Goal: Transaction & Acquisition: Purchase product/service

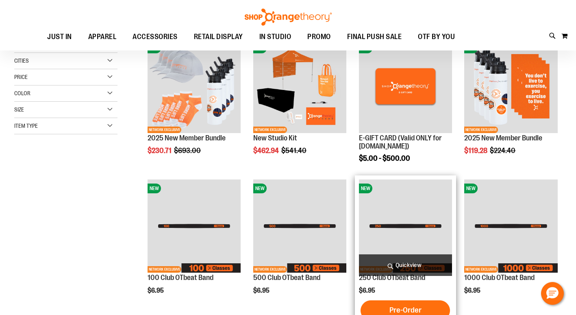
scroll to position [244, 0]
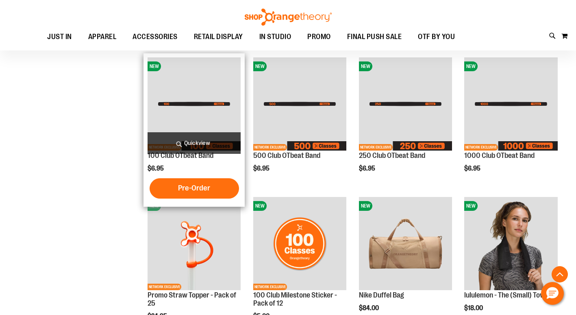
type input "**********"
click at [200, 109] on img "product" at bounding box center [194, 103] width 93 height 93
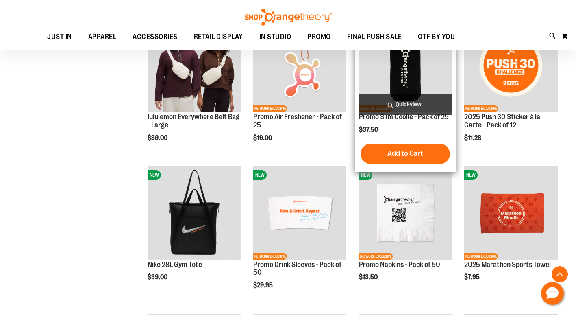
scroll to position [589, 0]
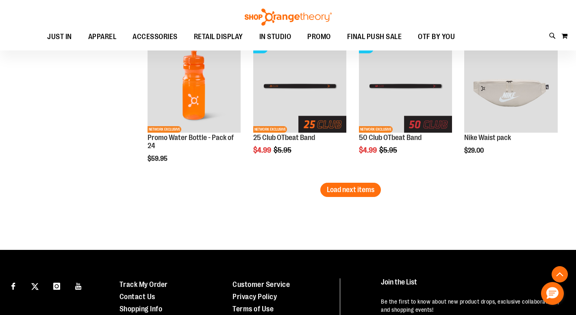
scroll to position [1275, 0]
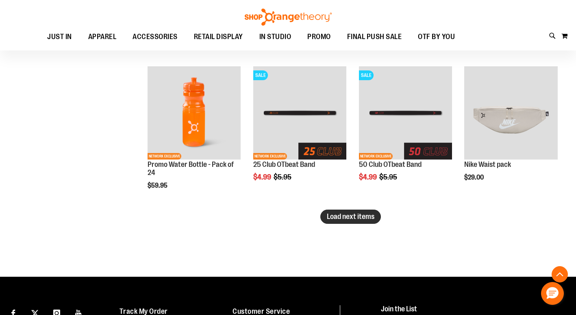
type input "**********"
click at [361, 216] on span "Load next items" at bounding box center [351, 216] width 48 height 8
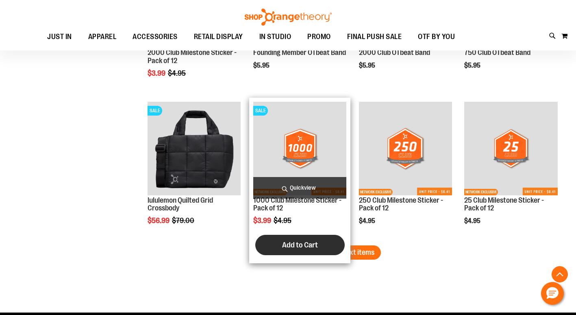
scroll to position [1600, 0]
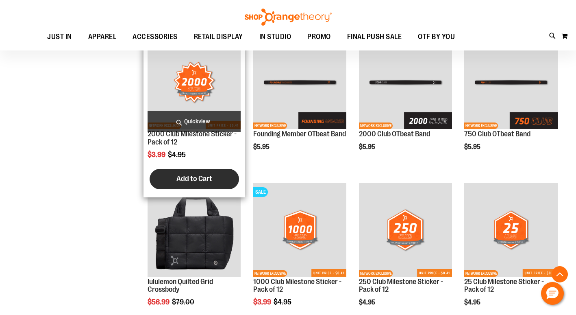
click at [200, 176] on span "Add to Cart" at bounding box center [195, 178] width 36 height 9
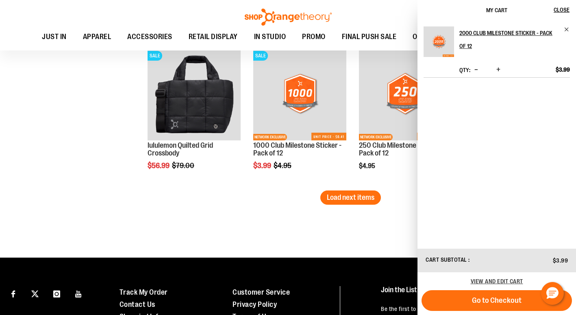
scroll to position [1722, 0]
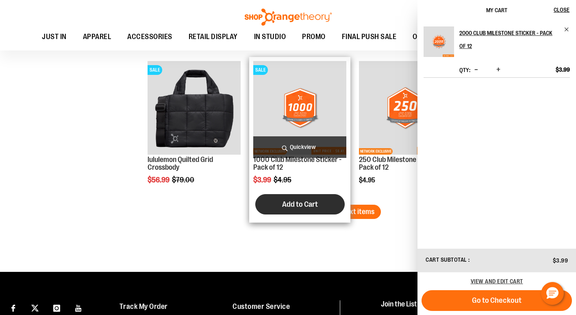
click at [291, 204] on span "Add to Cart" at bounding box center [300, 204] width 36 height 9
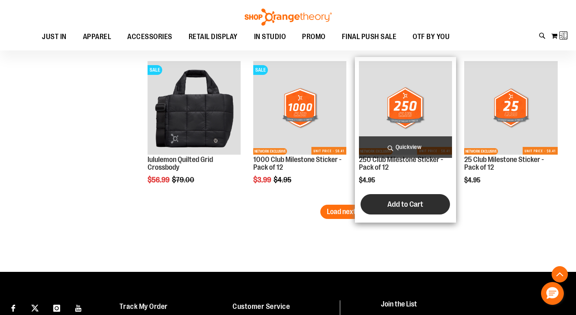
click at [404, 203] on span "Add to Cart" at bounding box center [406, 204] width 36 height 9
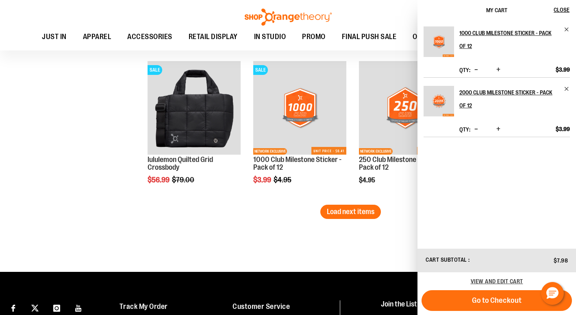
click at [508, 205] on div "1000 Club Milestone Sticker - Pack of 12 Qty * Update $3.99" at bounding box center [497, 133] width 159 height 227
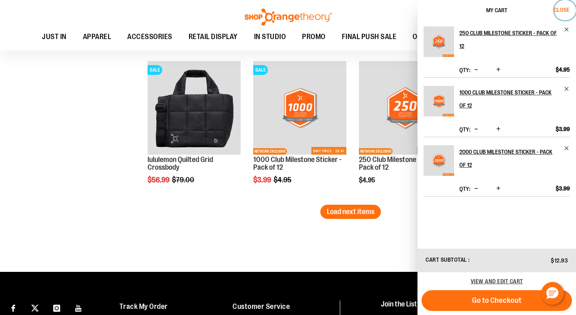
click at [560, 7] on span "Close" at bounding box center [562, 10] width 16 height 7
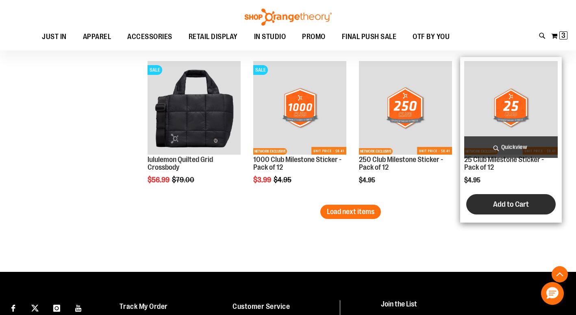
click at [497, 203] on span "Add to Cart" at bounding box center [511, 204] width 36 height 9
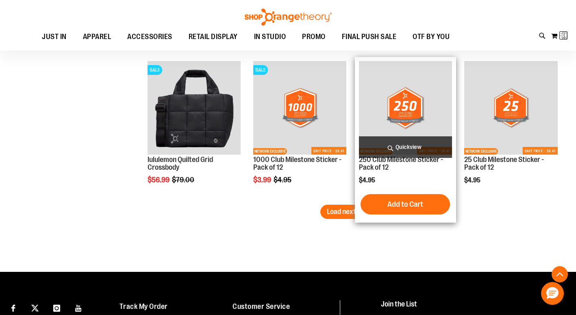
scroll to position [1559, 0]
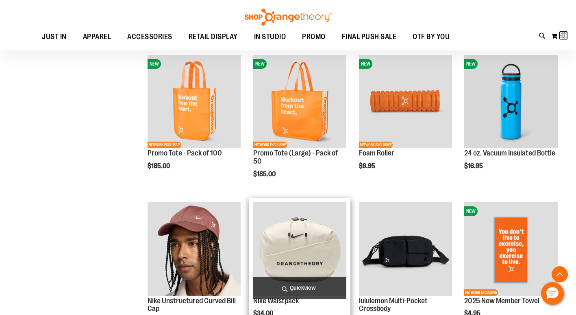
scroll to position [786, 0]
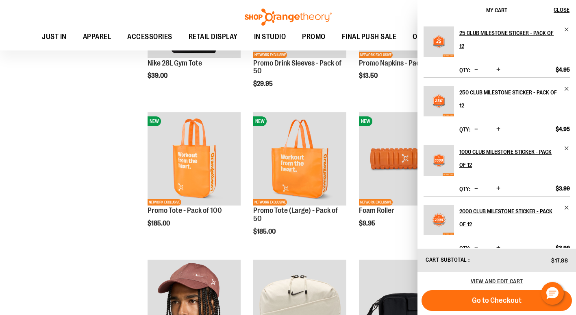
scroll to position [1196, 0]
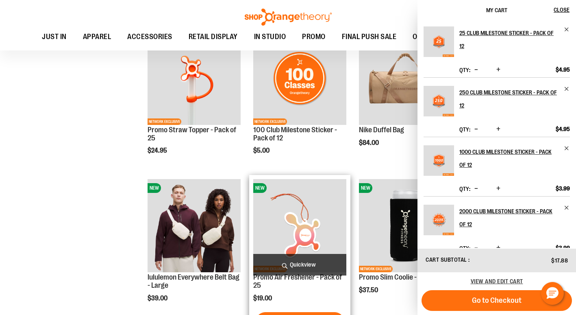
scroll to position [382, 0]
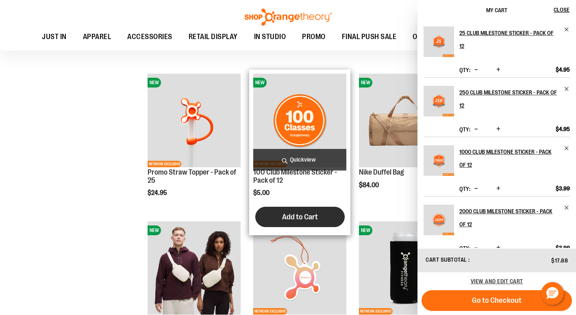
click at [303, 217] on span "Add to Cart" at bounding box center [300, 216] width 36 height 9
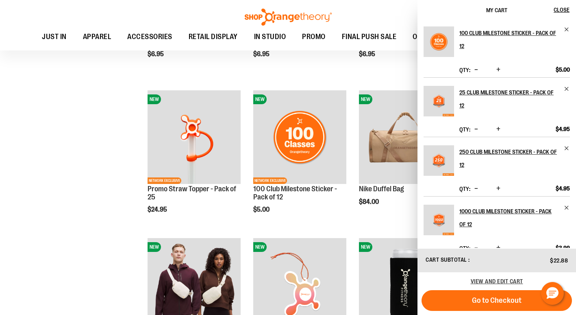
scroll to position [976, 0]
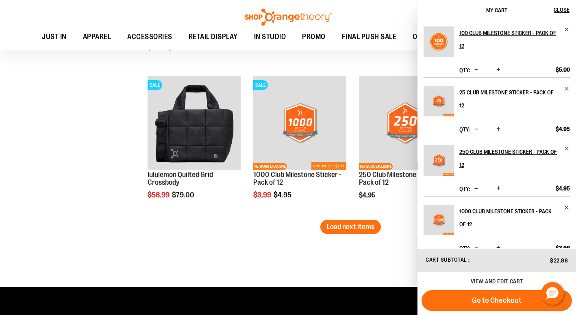
scroll to position [1708, 0]
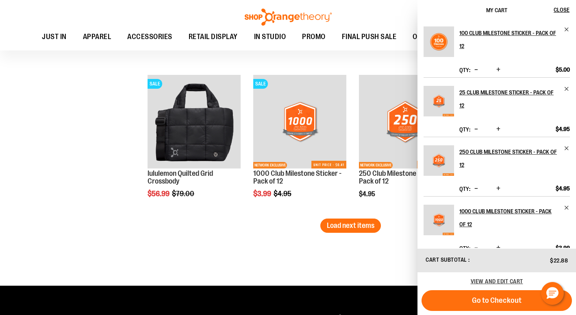
click at [374, 225] on span "Load next items" at bounding box center [351, 225] width 48 height 8
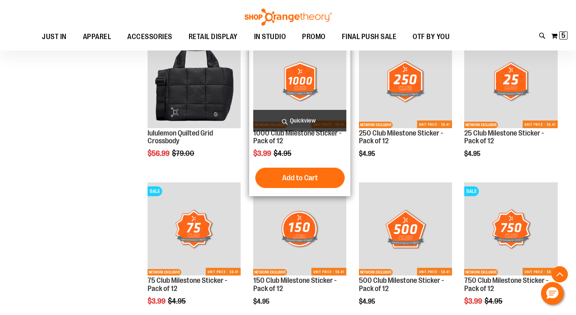
scroll to position [1830, 0]
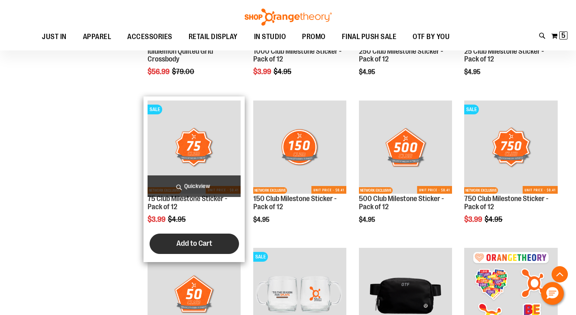
click at [204, 240] on span "Add to Cart" at bounding box center [195, 243] width 36 height 9
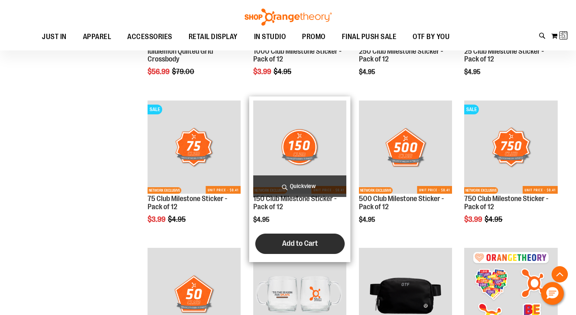
click at [288, 240] on span "Add to Cart" at bounding box center [300, 243] width 36 height 9
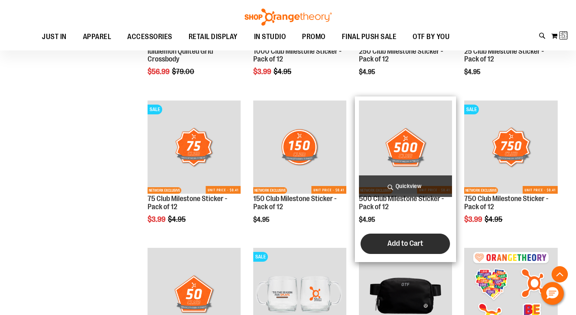
click at [416, 245] on span "Add to Cart" at bounding box center [406, 243] width 36 height 9
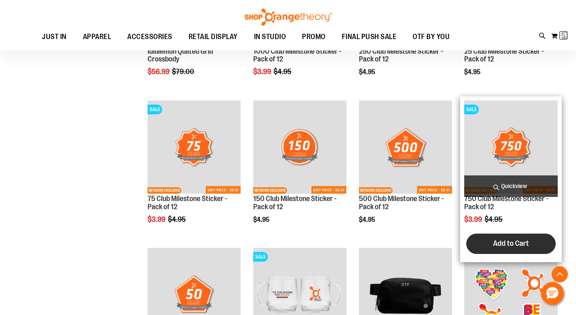
click at [522, 241] on span "Add to Cart" at bounding box center [511, 243] width 36 height 9
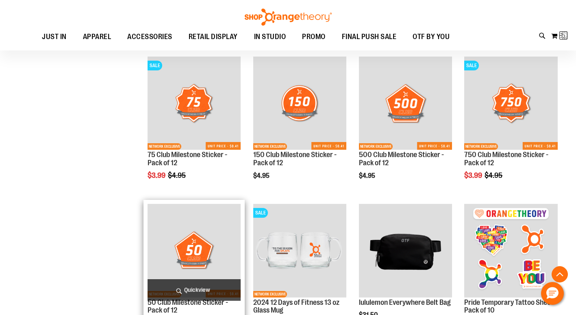
scroll to position [1952, 0]
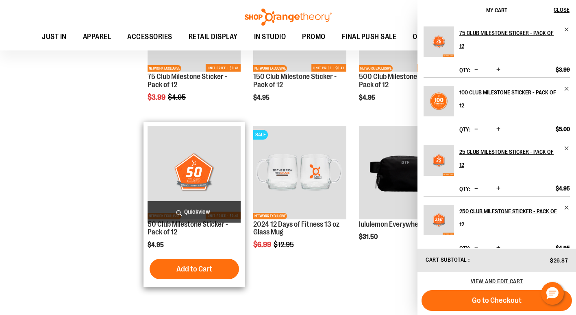
click at [197, 272] on span "Add to Cart" at bounding box center [195, 268] width 36 height 9
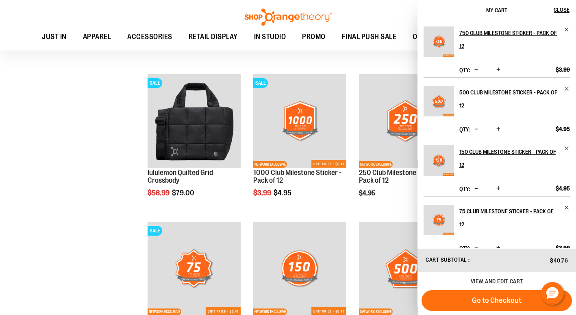
scroll to position [1708, 0]
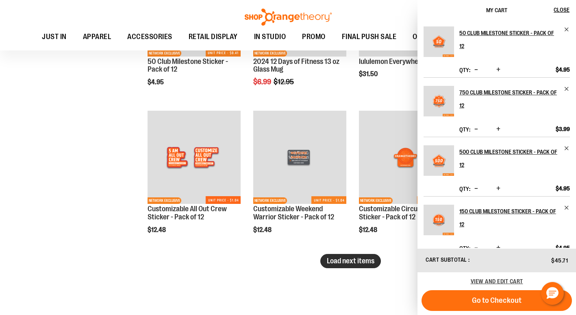
scroll to position [2278, 0]
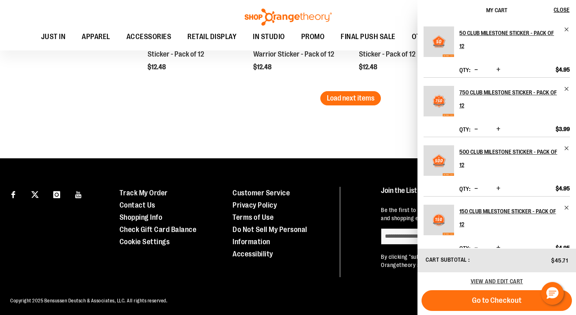
click at [363, 95] on span "Load next items" at bounding box center [351, 98] width 48 height 8
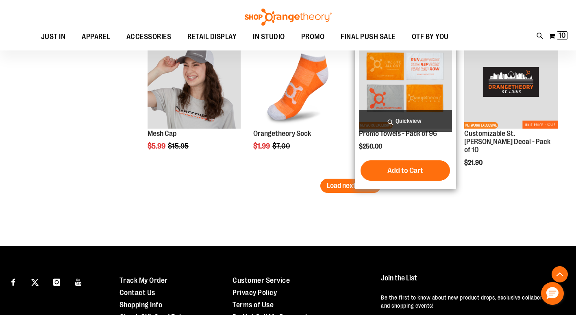
scroll to position [2633, 0]
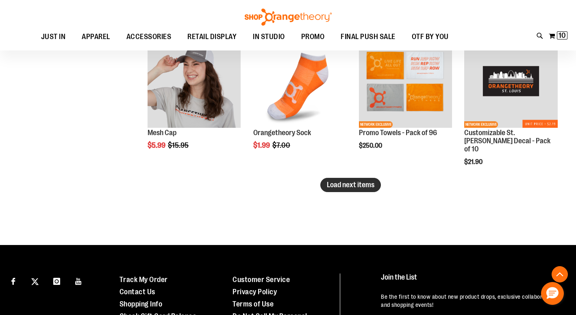
click at [346, 182] on span "Load next items" at bounding box center [351, 185] width 48 height 8
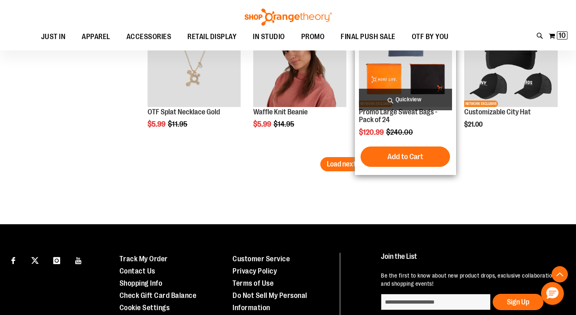
scroll to position [3122, 0]
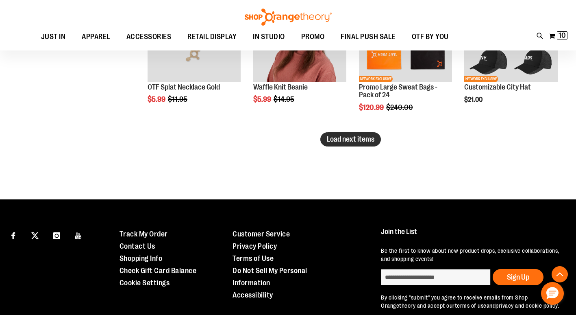
click at [346, 142] on span "Load next items" at bounding box center [351, 139] width 48 height 8
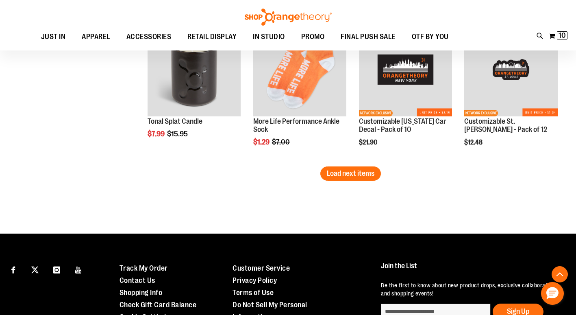
scroll to position [3569, 0]
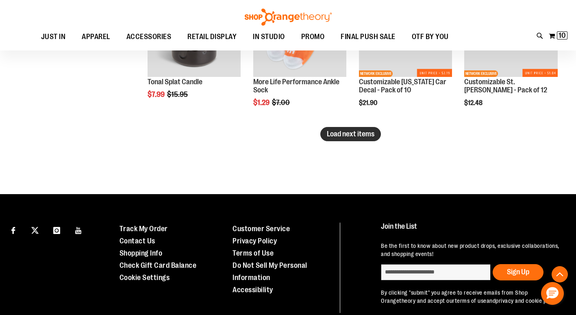
click at [347, 128] on button "Load next items" at bounding box center [351, 134] width 61 height 14
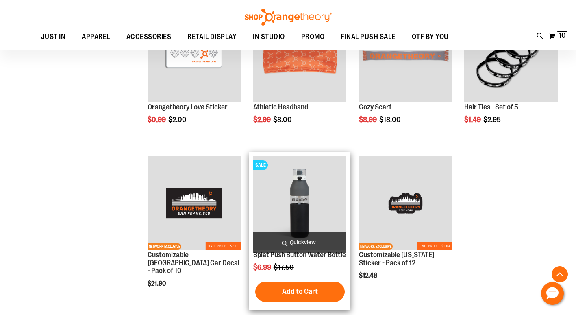
scroll to position [3650, 0]
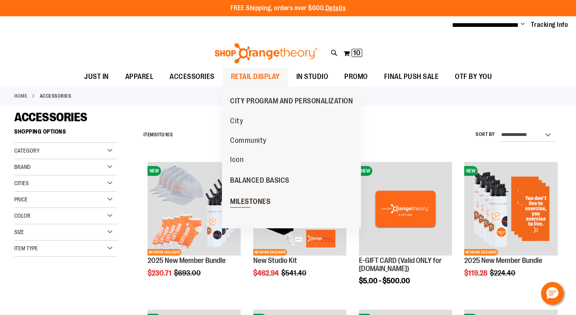
click at [243, 201] on span "MILESTONES" at bounding box center [250, 202] width 40 height 10
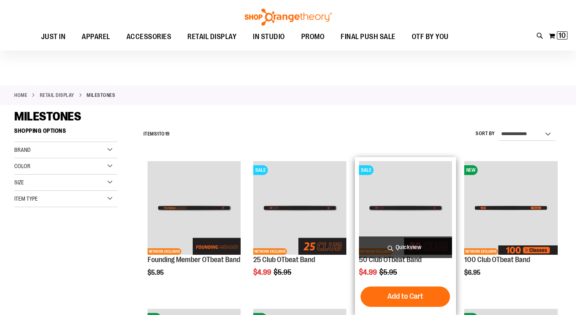
scroll to position [244, 0]
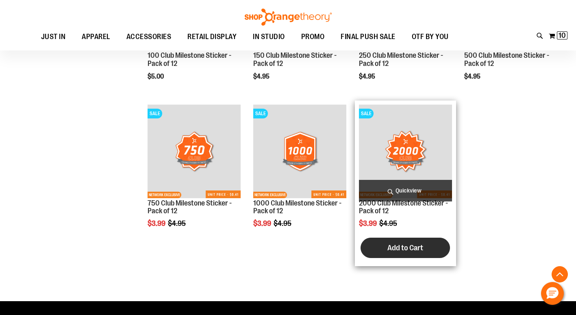
scroll to position [651, 0]
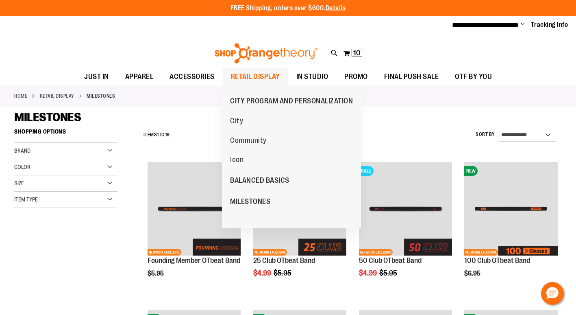
type input "**********"
click at [258, 76] on span "RETAIL DISPLAY" at bounding box center [255, 77] width 49 height 18
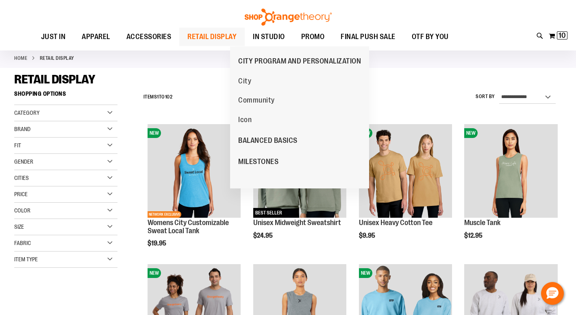
scroll to position [81, 0]
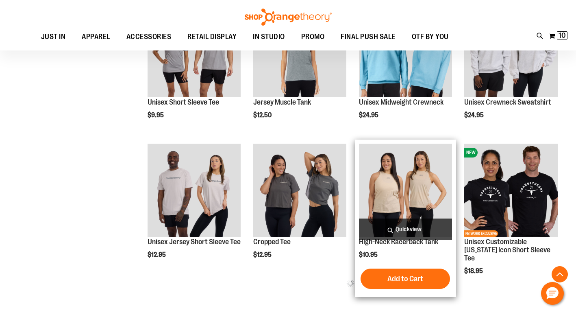
scroll to position [244, 0]
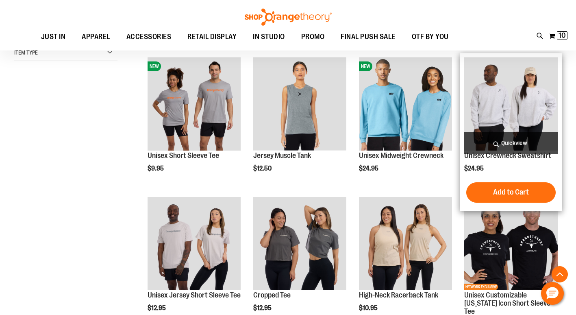
type input "**********"
click at [521, 117] on img "product" at bounding box center [511, 103] width 93 height 93
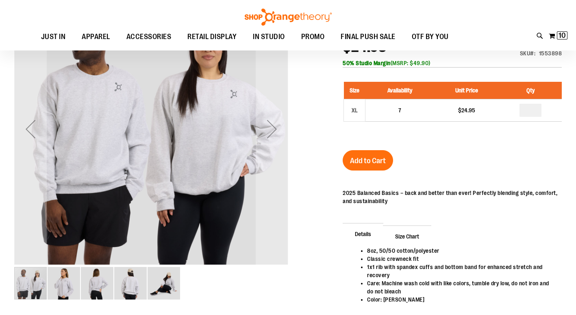
scroll to position [40, 0]
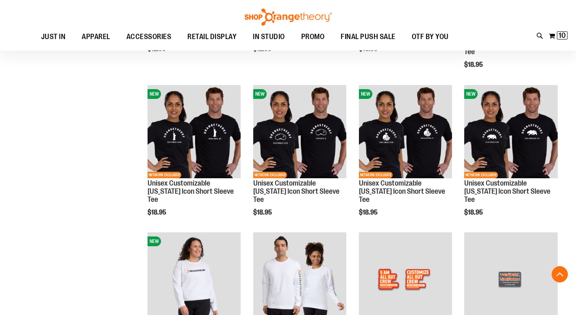
scroll to position [681, 0]
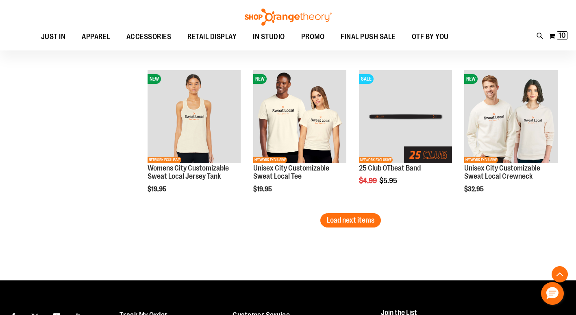
scroll to position [1292, 0]
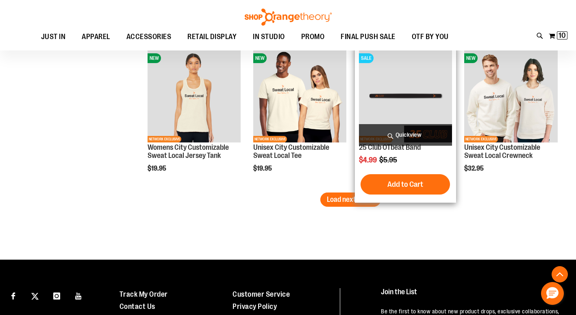
type input "**********"
click at [408, 93] on img "product" at bounding box center [405, 95] width 93 height 93
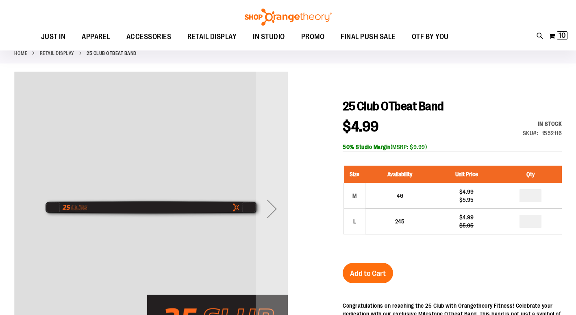
scroll to position [122, 0]
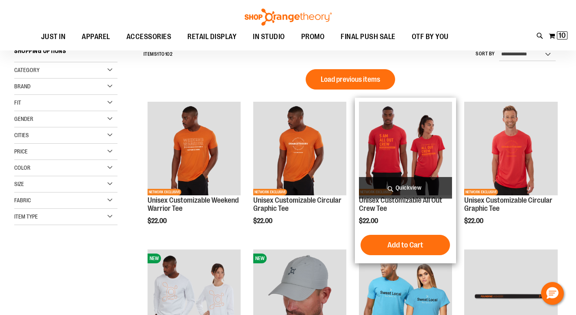
scroll to position [79, 0]
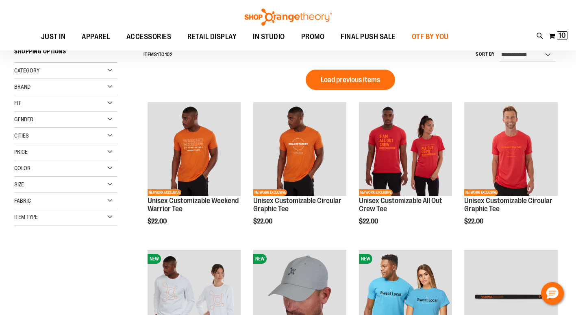
type input "**********"
click at [433, 37] on span "OTF BY YOU" at bounding box center [430, 37] width 37 height 18
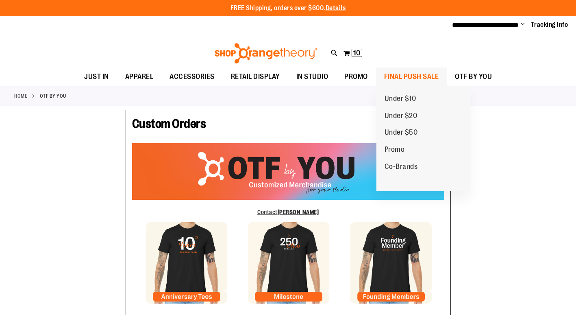
type input "**********"
click at [417, 76] on span "FINAL PUSH SALE" at bounding box center [411, 77] width 55 height 18
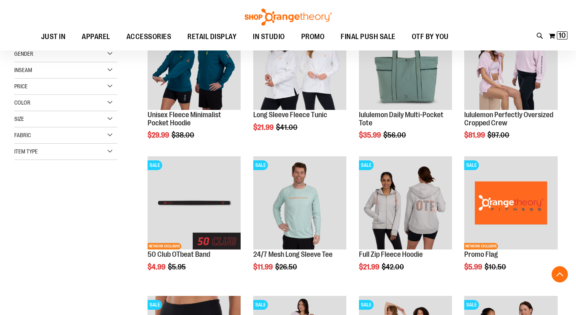
scroll to position [203, 0]
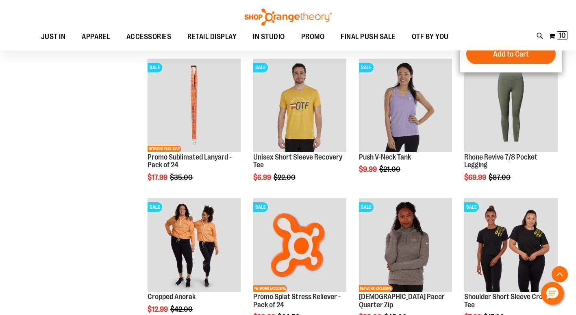
scroll to position [528, 0]
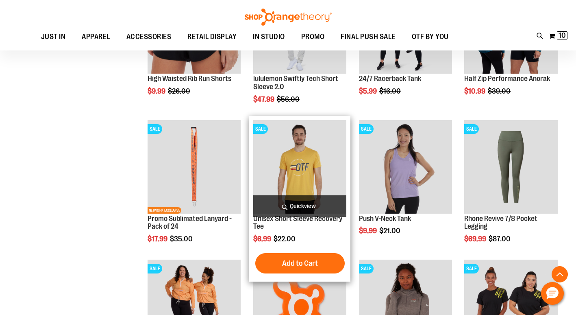
scroll to position [447, 0]
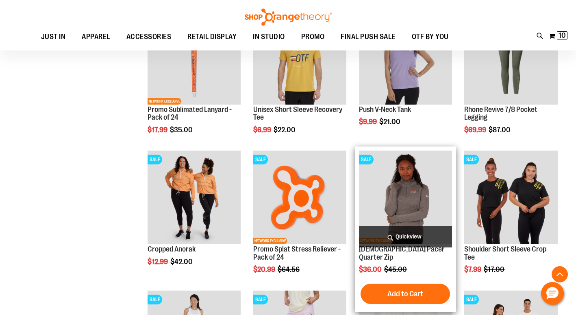
scroll to position [773, 0]
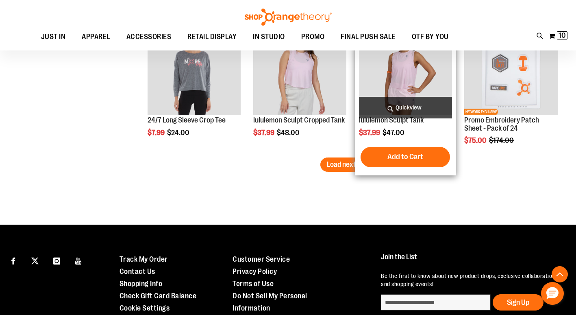
scroll to position [1261, 0]
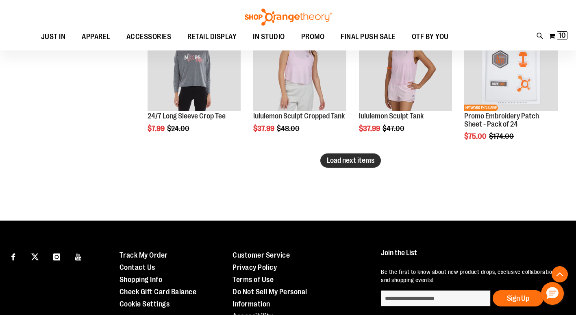
type input "**********"
click at [348, 157] on span "Load next items" at bounding box center [351, 160] width 48 height 8
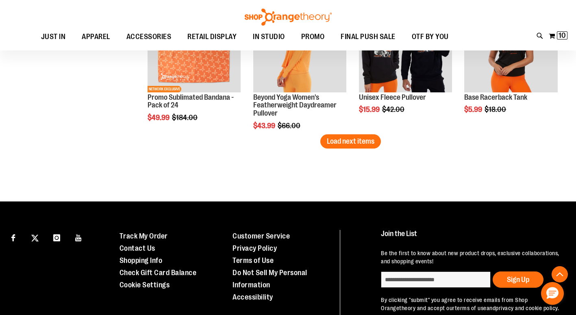
scroll to position [1708, 0]
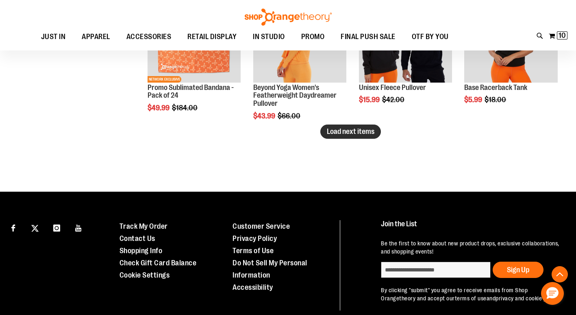
click at [347, 127] on button "Load next items" at bounding box center [351, 131] width 61 height 14
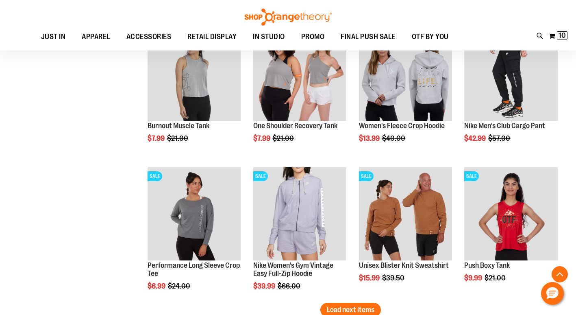
scroll to position [2034, 0]
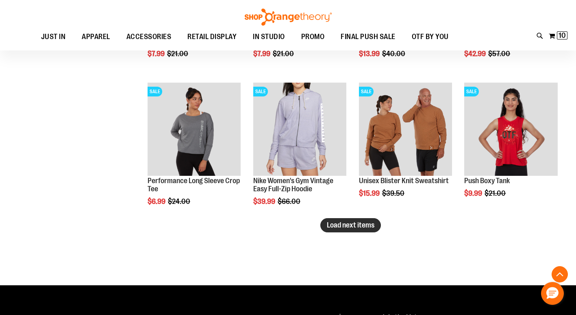
click at [368, 223] on span "Load next items" at bounding box center [351, 225] width 48 height 8
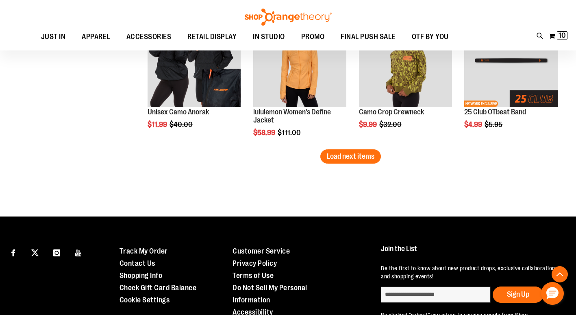
scroll to position [2522, 0]
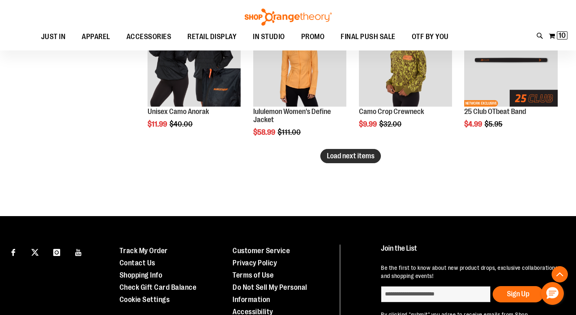
click at [360, 152] on span "Load next items" at bounding box center [351, 156] width 48 height 8
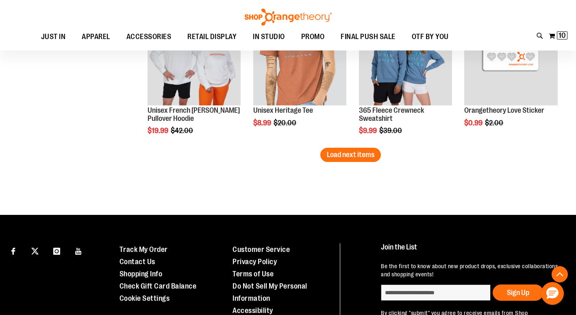
scroll to position [2969, 0]
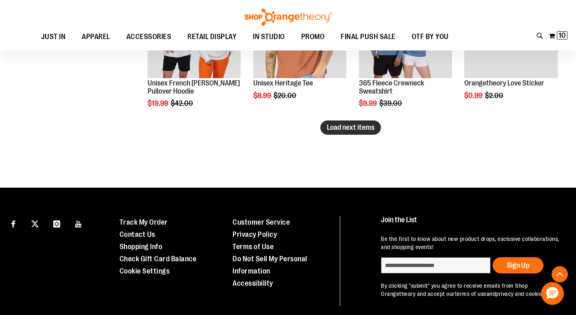
click at [369, 124] on span "Load next items" at bounding box center [351, 127] width 48 height 8
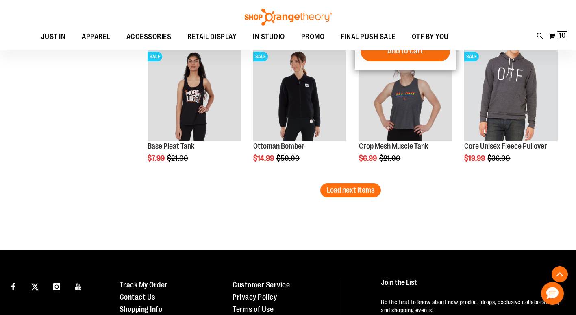
scroll to position [3336, 0]
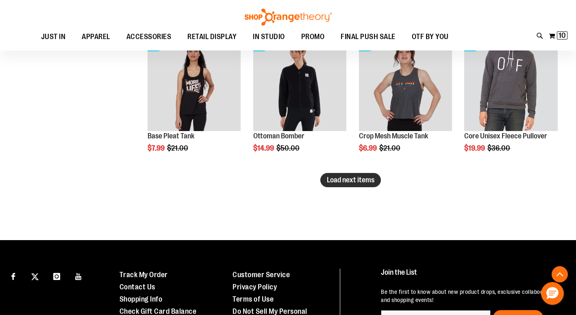
click at [366, 181] on span "Load next items" at bounding box center [351, 180] width 48 height 8
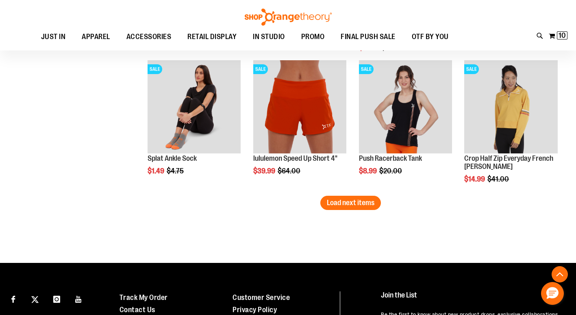
scroll to position [3742, 0]
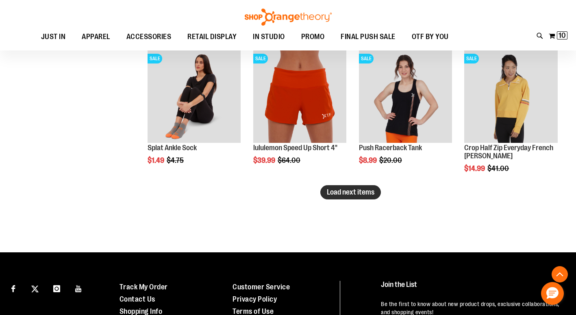
click at [334, 188] on span "Load next items" at bounding box center [351, 192] width 48 height 8
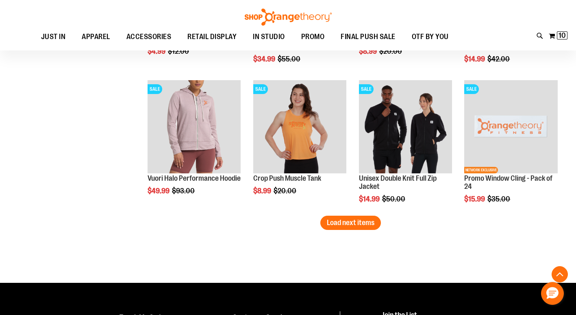
scroll to position [4149, 0]
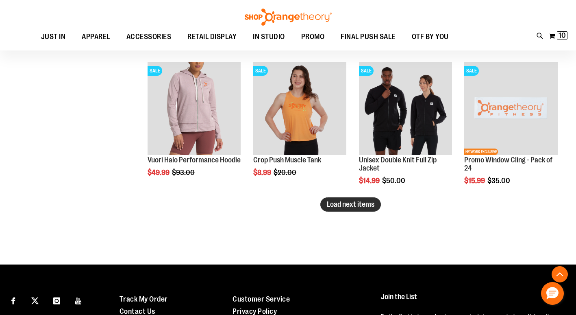
click at [362, 205] on span "Load next items" at bounding box center [351, 204] width 48 height 8
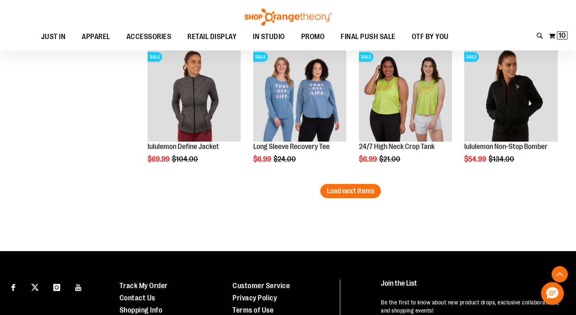
scroll to position [4597, 0]
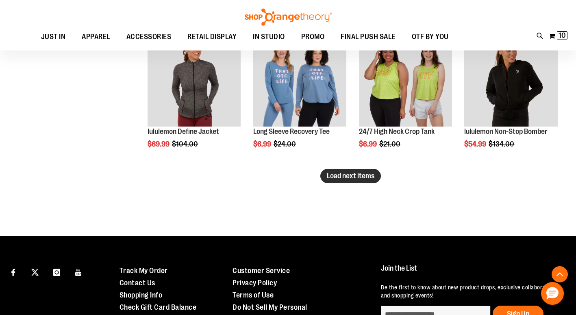
click at [368, 173] on span "Load next items" at bounding box center [351, 176] width 48 height 8
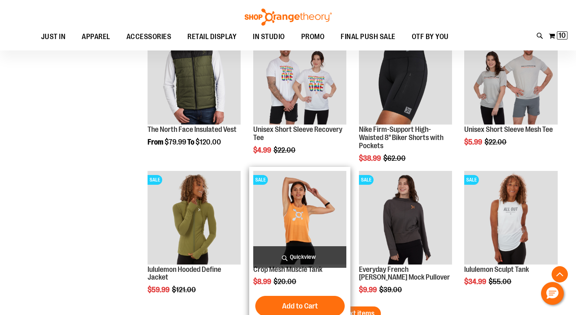
scroll to position [4841, 0]
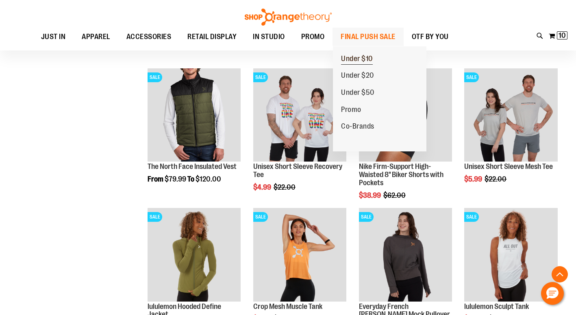
click at [371, 56] on span "Under $10" at bounding box center [357, 60] width 32 height 10
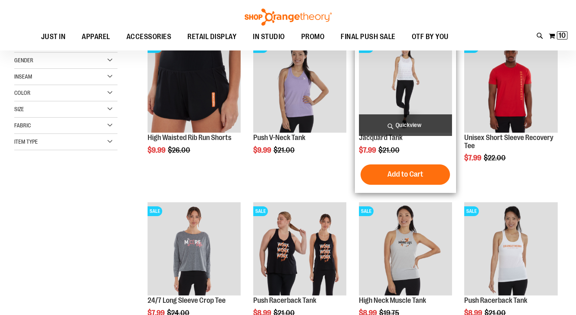
scroll to position [244, 0]
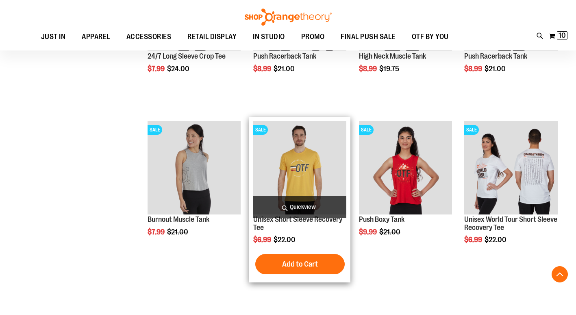
scroll to position [529, 0]
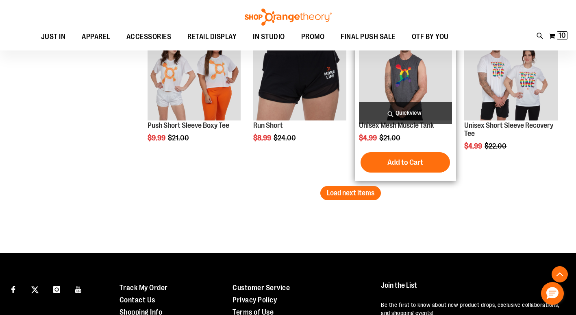
scroll to position [1448, 0]
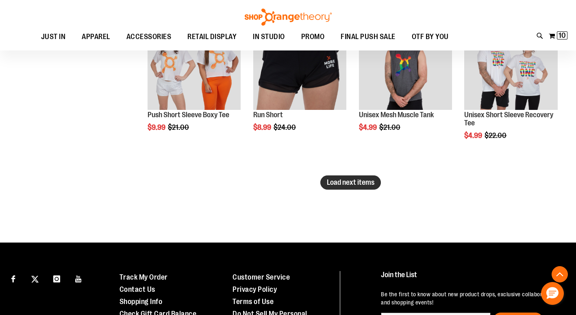
type input "**********"
click at [351, 181] on span "Load next items" at bounding box center [351, 182] width 48 height 8
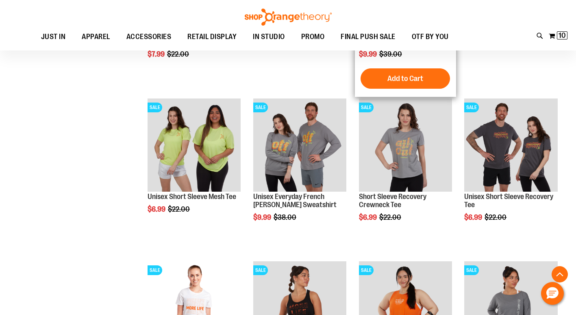
scroll to position [1855, 0]
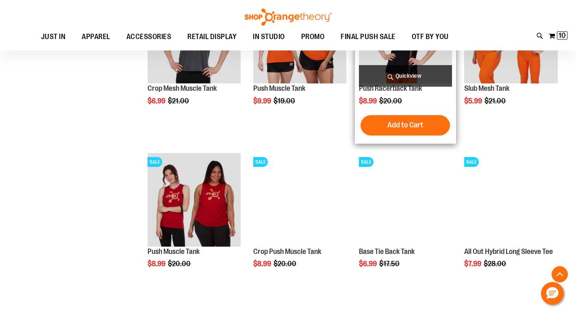
scroll to position [878, 0]
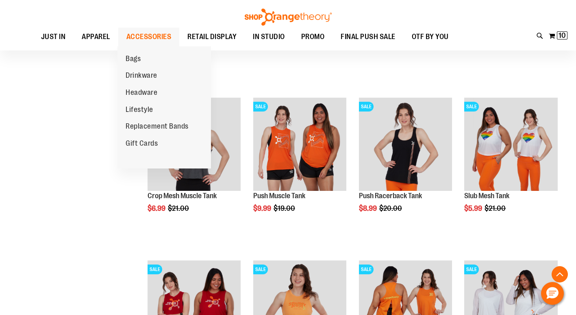
click at [160, 35] on span "ACCESSORIES" at bounding box center [149, 37] width 45 height 18
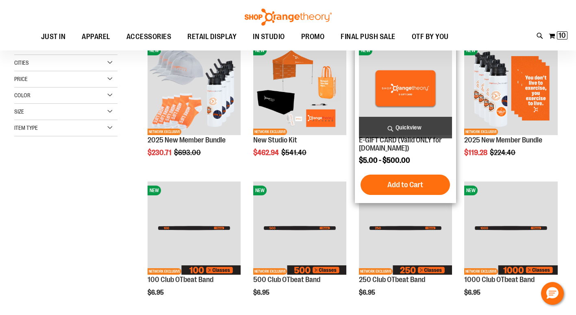
scroll to position [122, 0]
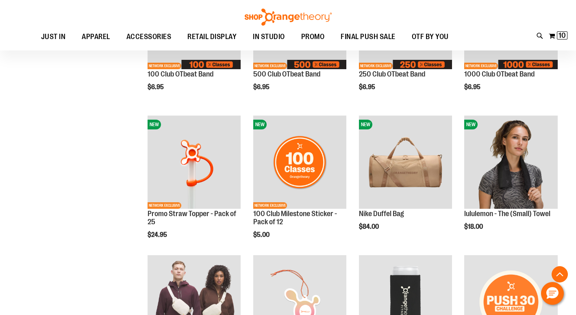
scroll to position [488, 0]
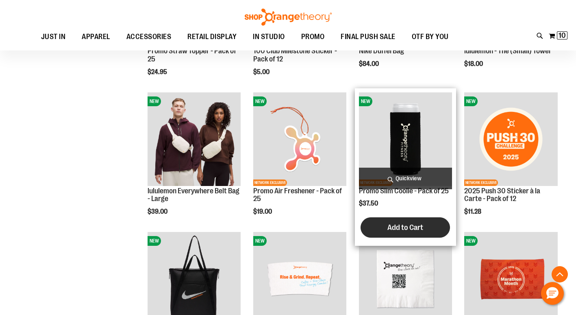
type input "**********"
click at [403, 225] on span "Add to Cart" at bounding box center [406, 227] width 36 height 9
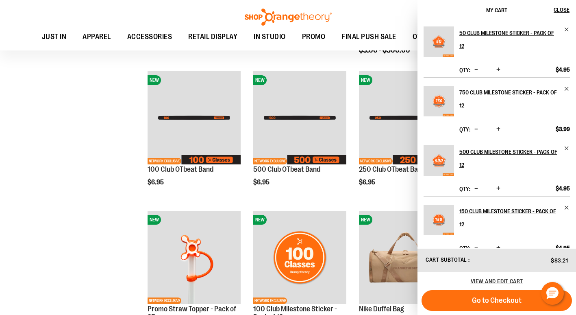
scroll to position [122, 0]
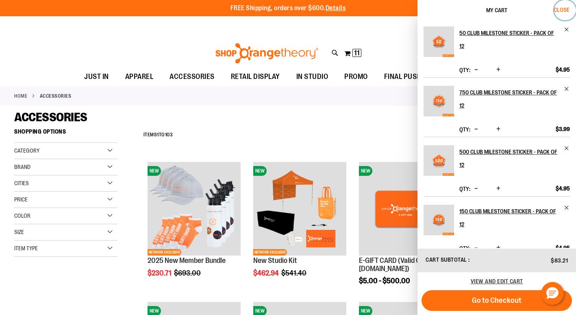
click at [565, 8] on span "Close" at bounding box center [562, 10] width 16 height 7
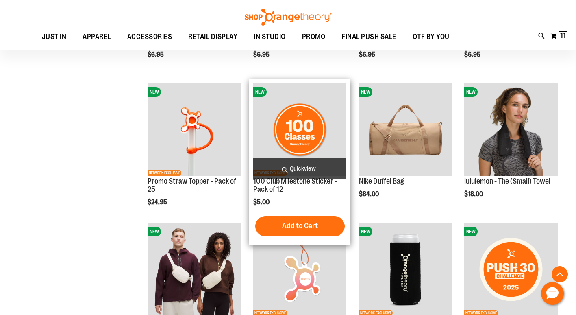
scroll to position [366, 0]
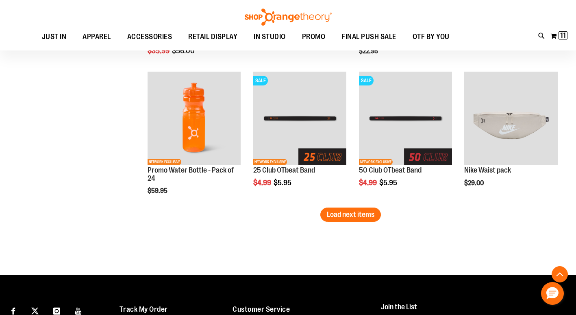
scroll to position [1220, 0]
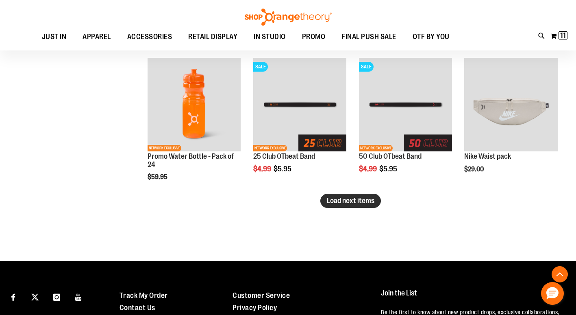
click at [366, 200] on span "Load next items" at bounding box center [351, 200] width 48 height 8
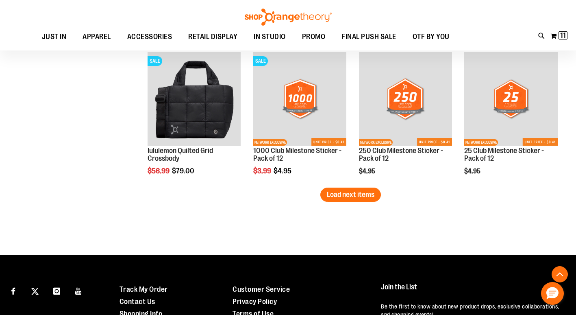
scroll to position [1668, 0]
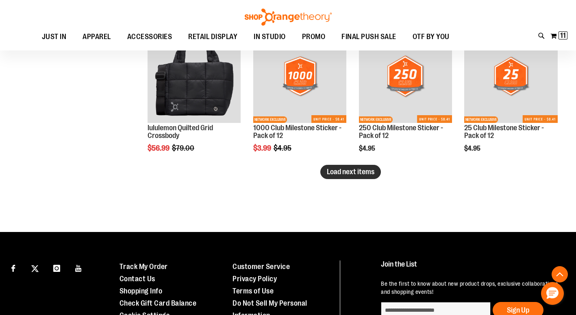
click at [356, 173] on span "Load next items" at bounding box center [351, 172] width 48 height 8
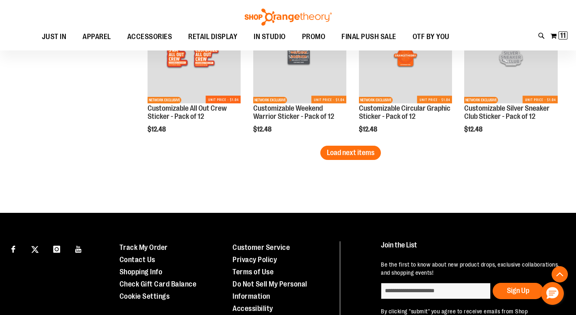
scroll to position [2156, 0]
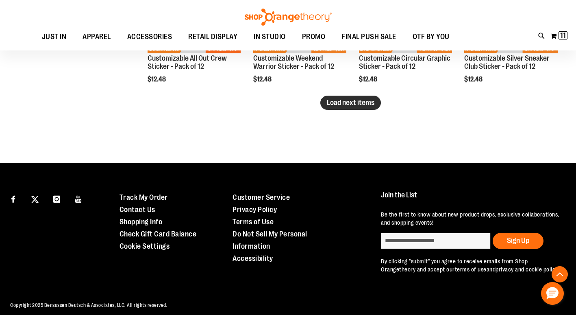
click at [345, 100] on span "Load next items" at bounding box center [351, 102] width 48 height 8
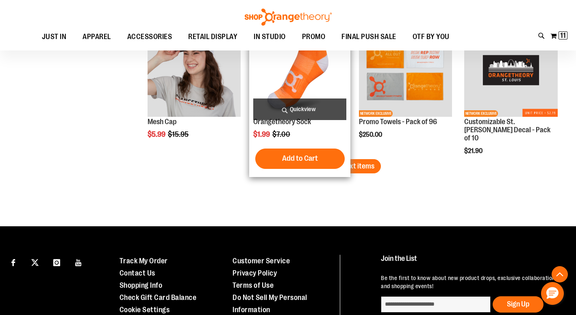
scroll to position [2524, 0]
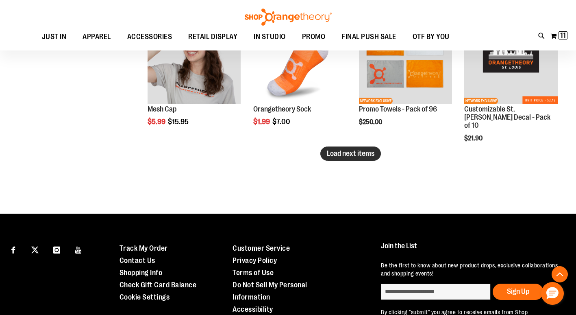
click at [365, 151] on span "Load next items" at bounding box center [351, 153] width 48 height 8
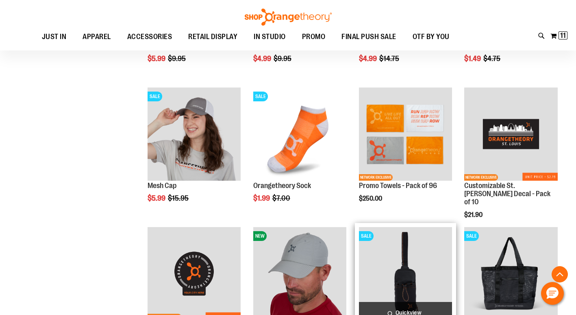
scroll to position [2443, 0]
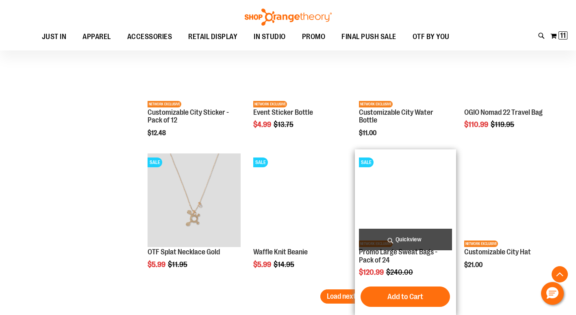
scroll to position [2890, 0]
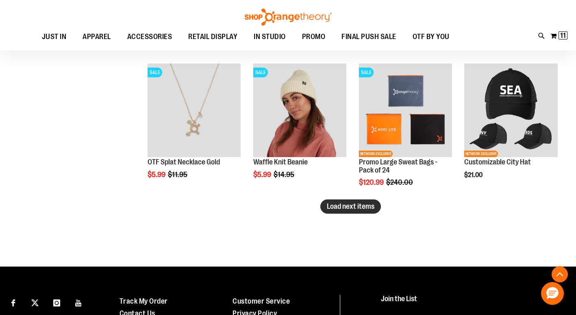
click at [333, 201] on button "Load next items" at bounding box center [351, 206] width 61 height 14
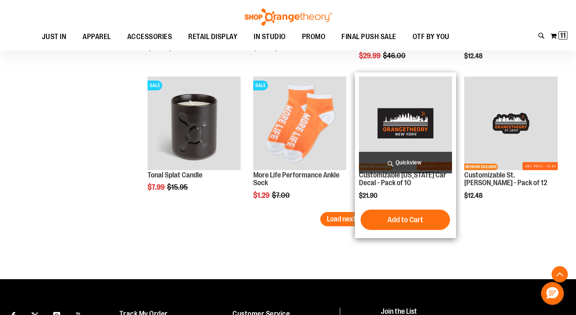
scroll to position [3297, 0]
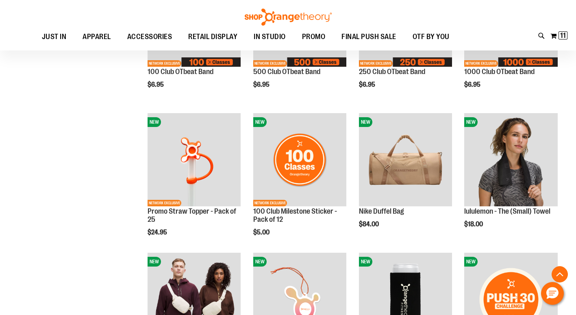
scroll to position [43, 0]
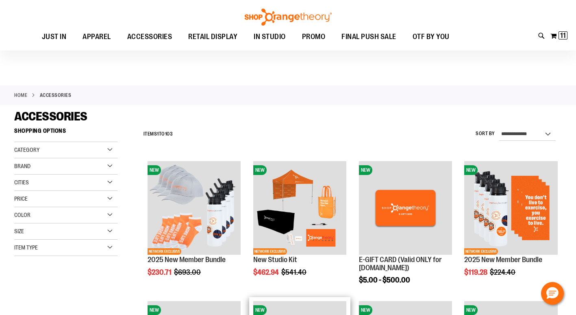
scroll to position [122, 0]
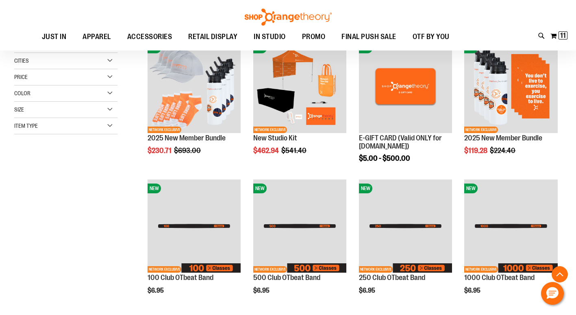
scroll to position [610, 0]
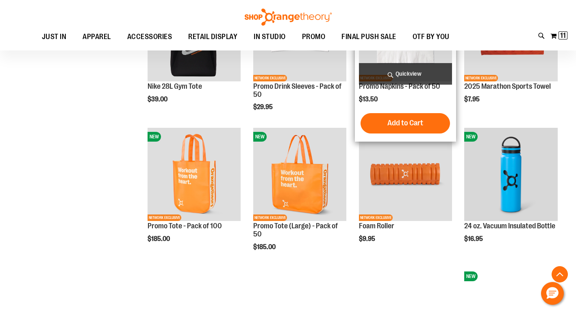
scroll to position [854, 0]
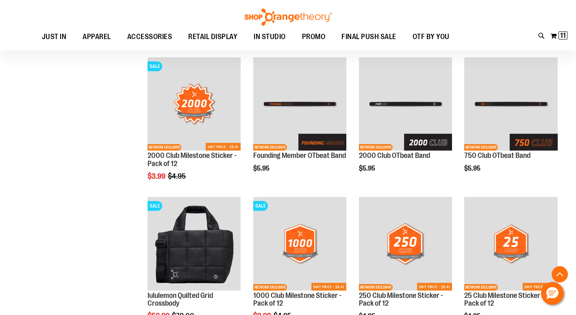
scroll to position [1505, 0]
